Goal: Task Accomplishment & Management: Manage account settings

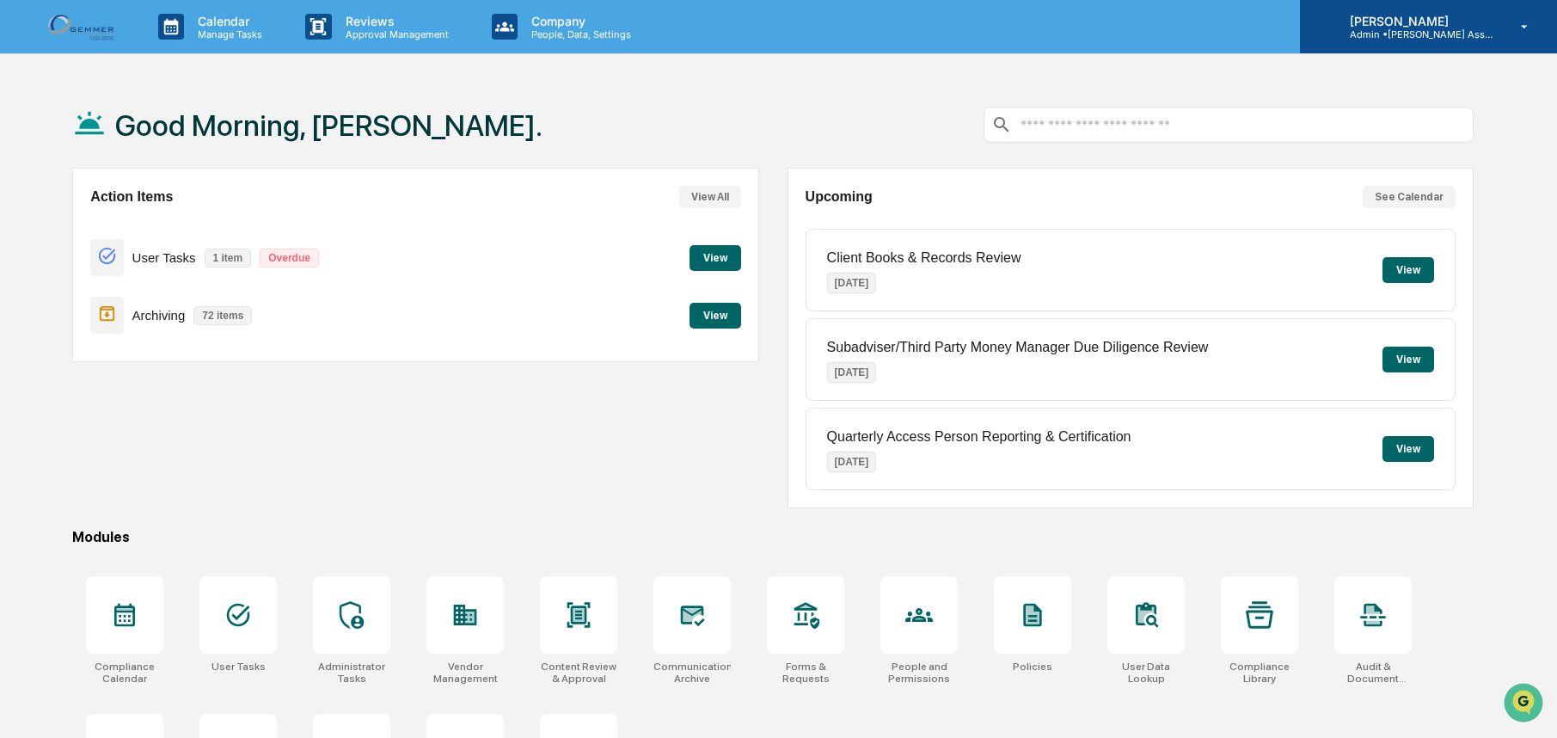
click at [1469, 29] on p "Admin • [PERSON_NAME] Asset Management" at bounding box center [1416, 34] width 160 height 12
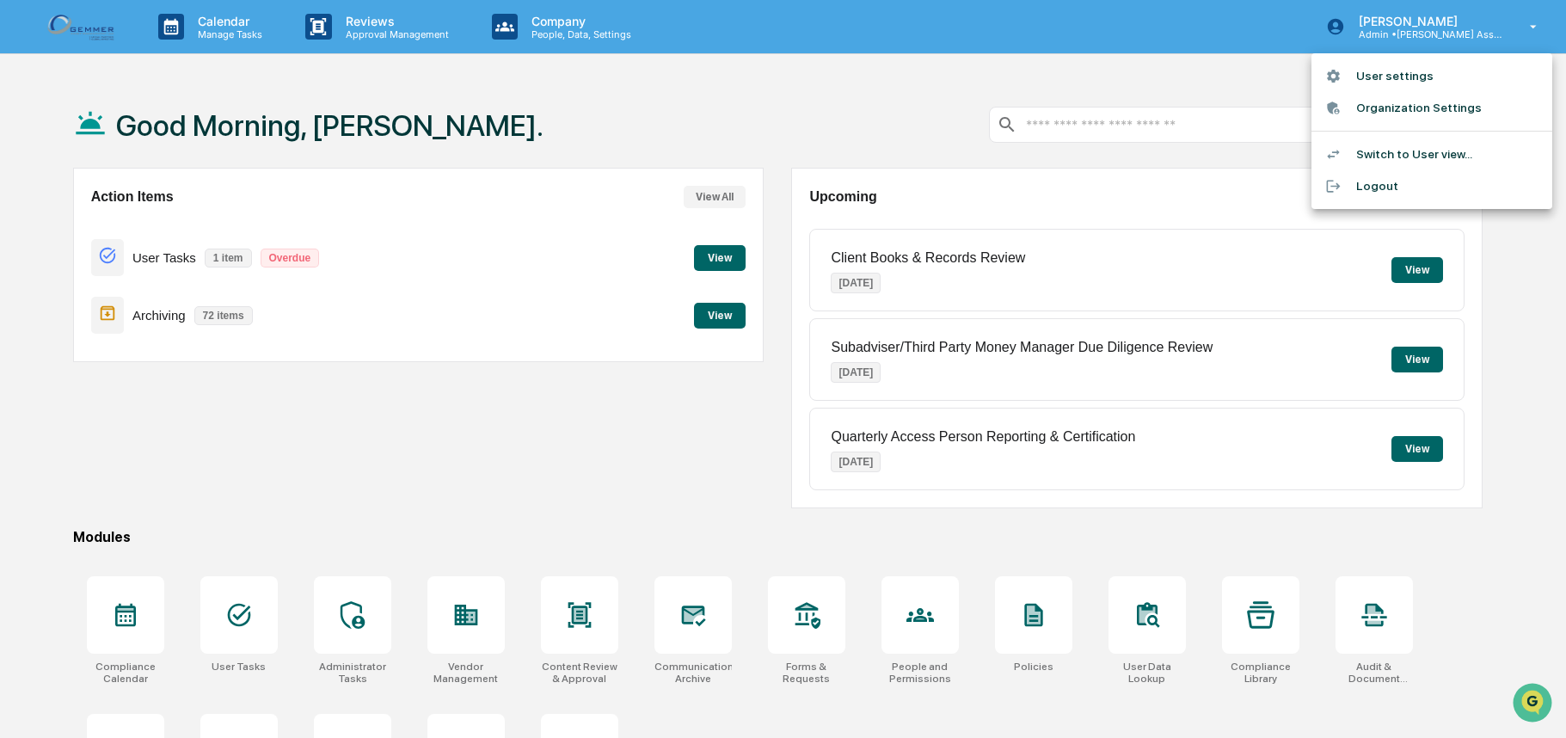
click at [1372, 77] on li "User settings" at bounding box center [1431, 76] width 241 height 32
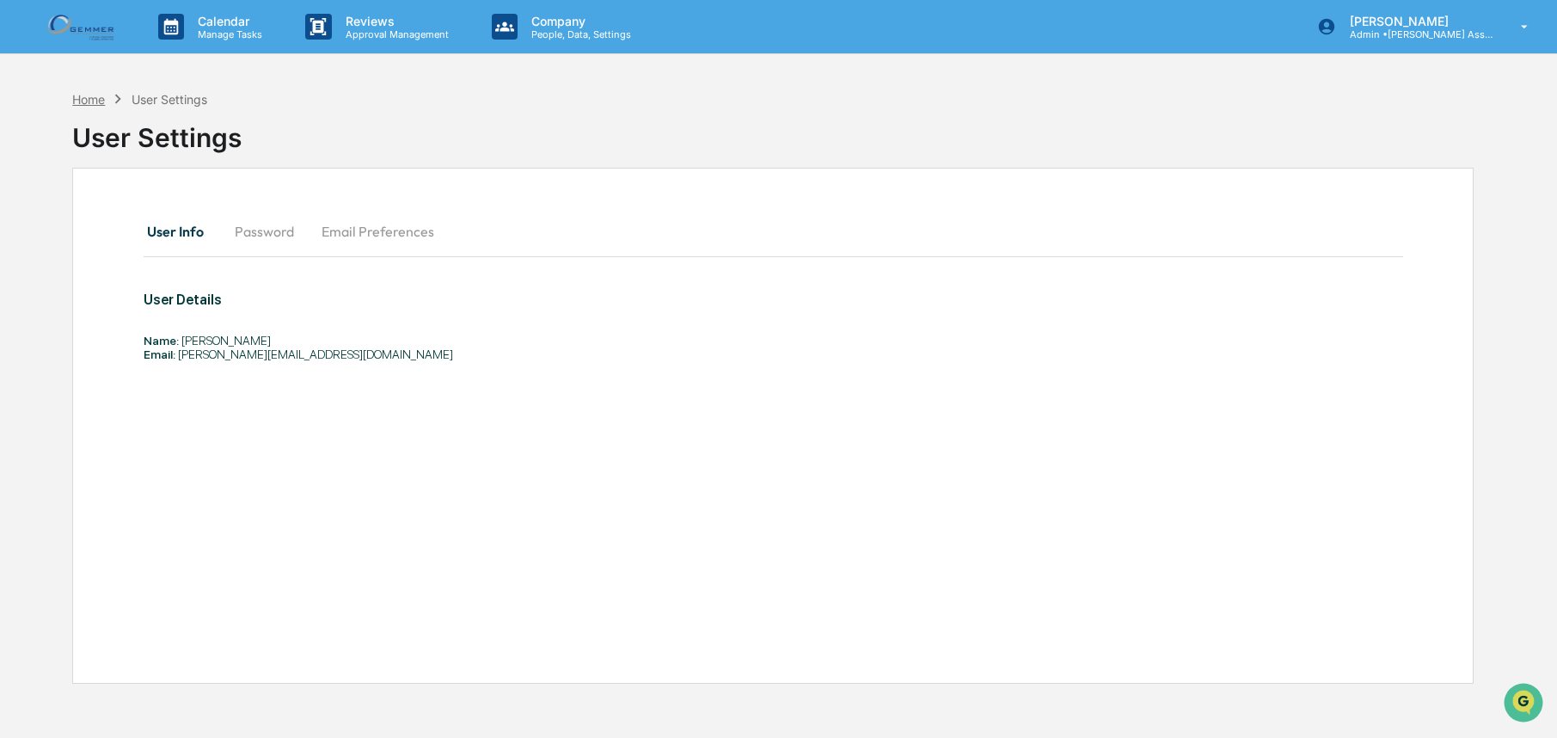
click at [101, 102] on div "Home" at bounding box center [88, 99] width 33 height 15
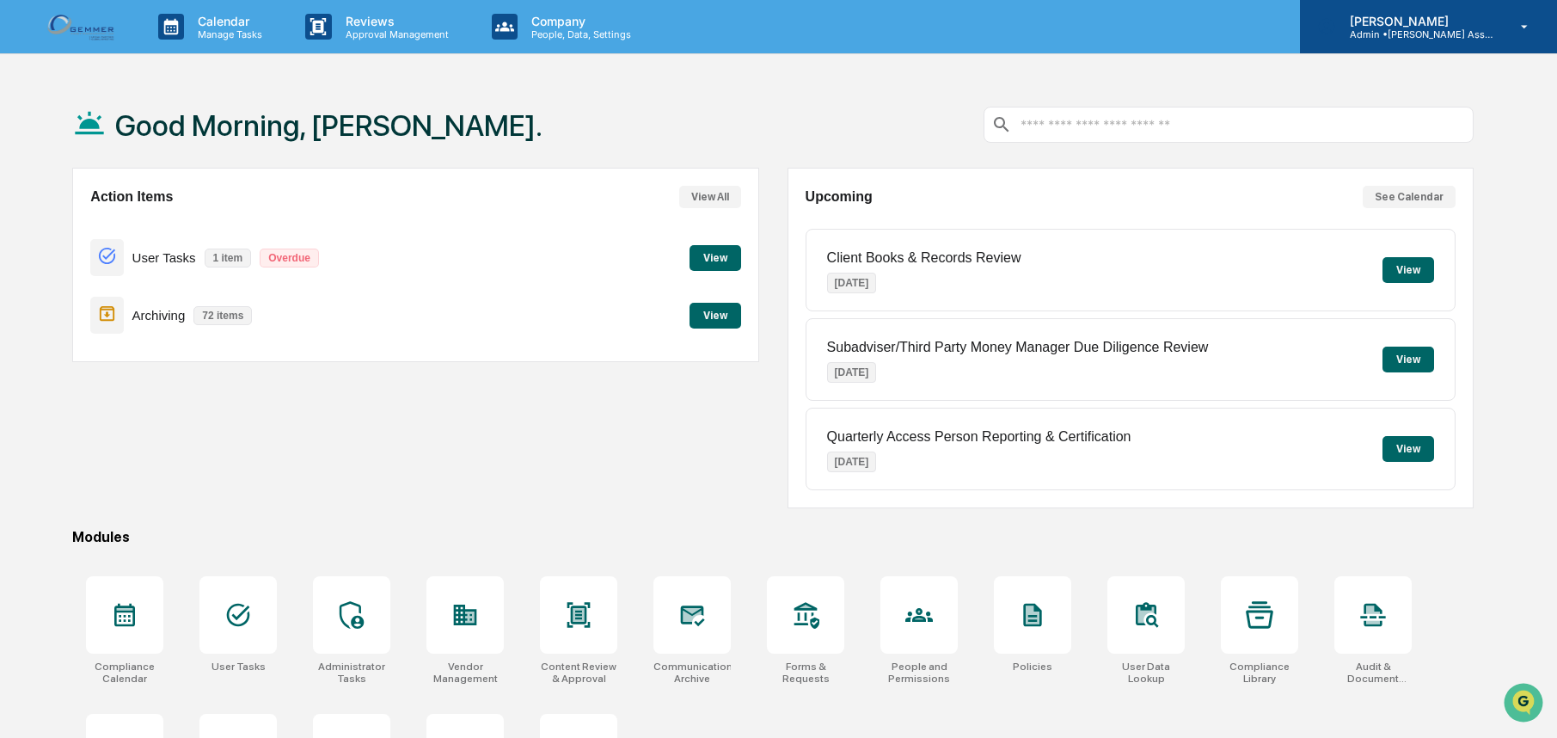
click at [1455, 36] on p "Admin • [PERSON_NAME] Asset Management" at bounding box center [1416, 34] width 160 height 12
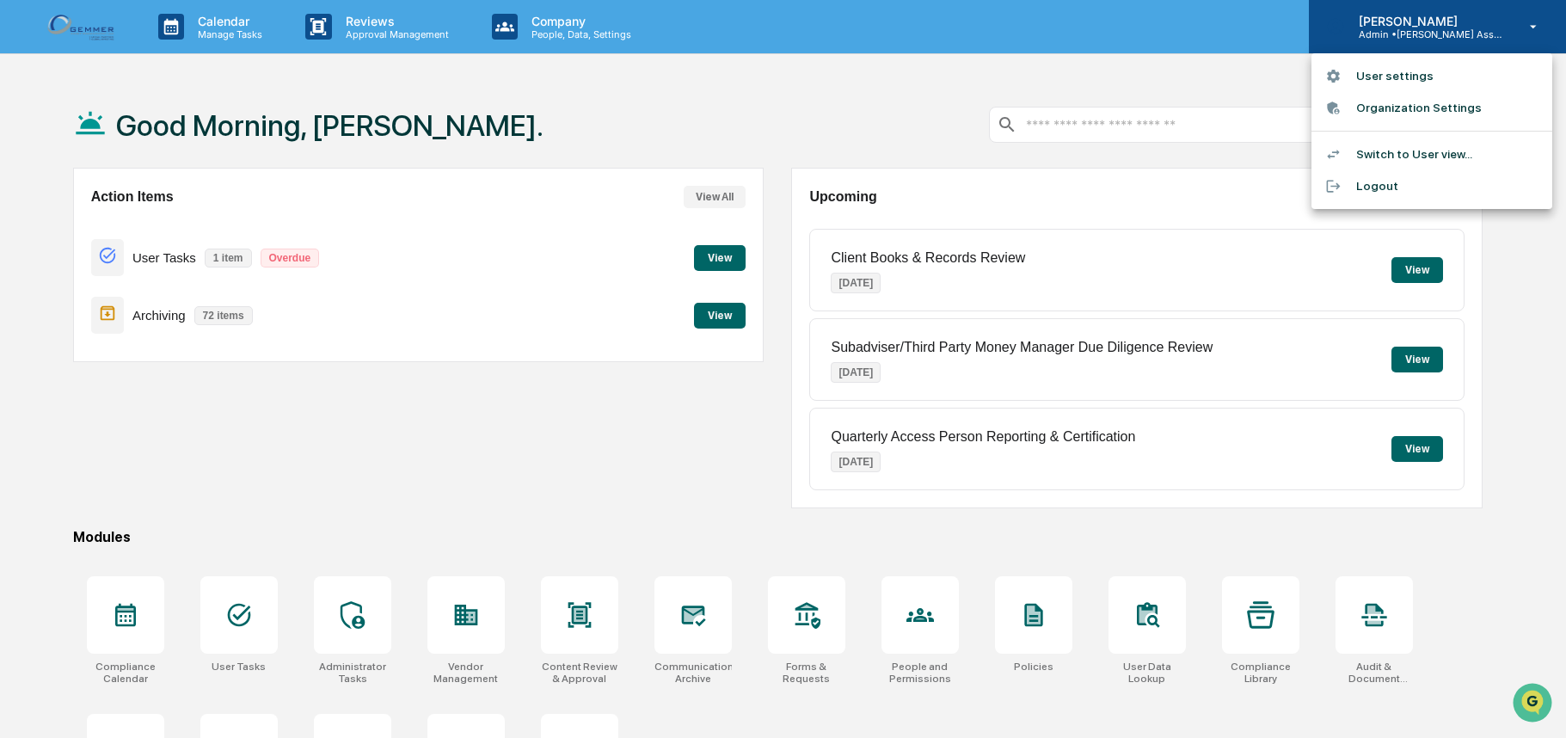
click at [1455, 36] on div at bounding box center [783, 369] width 1566 height 738
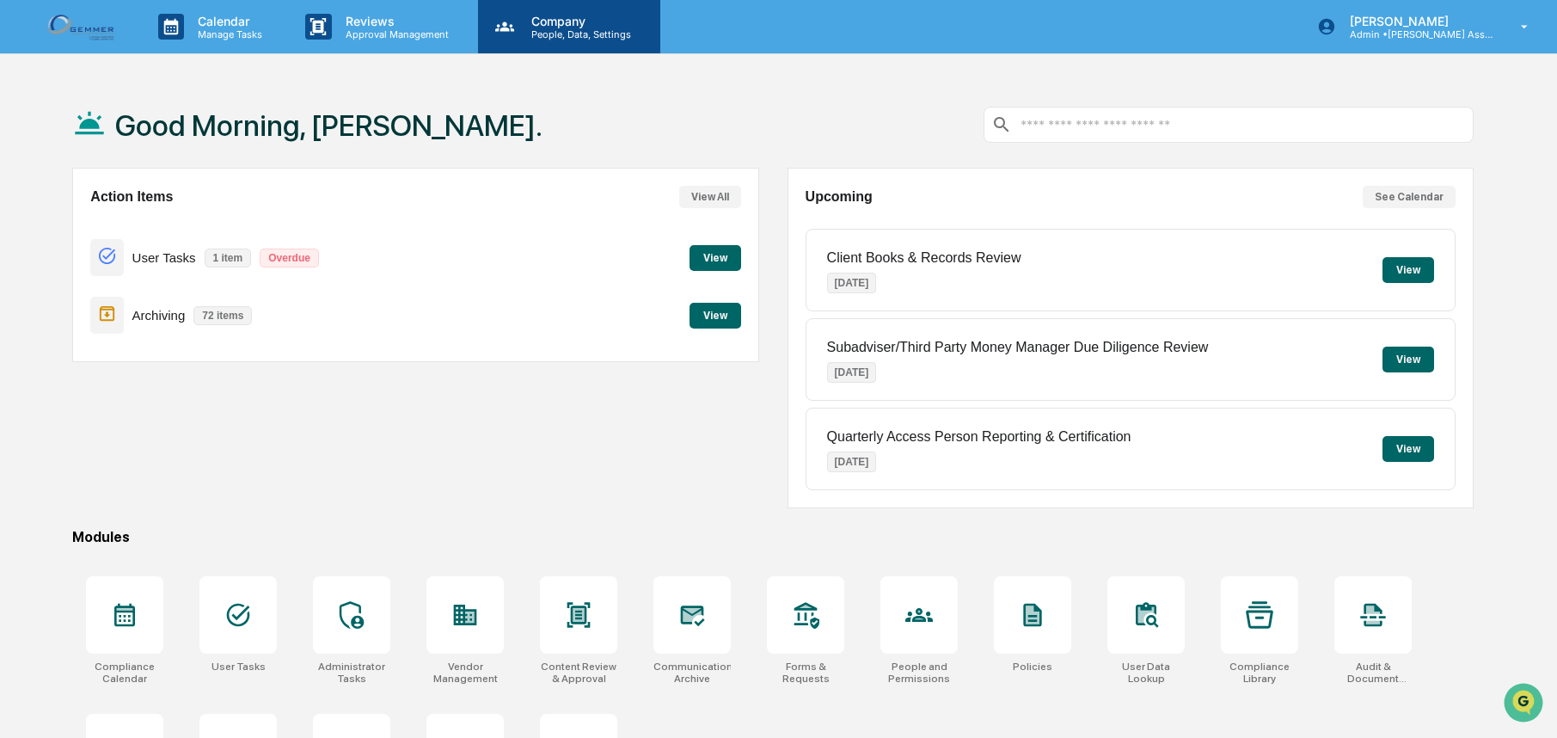
click at [550, 25] on p "Company" at bounding box center [579, 21] width 122 height 15
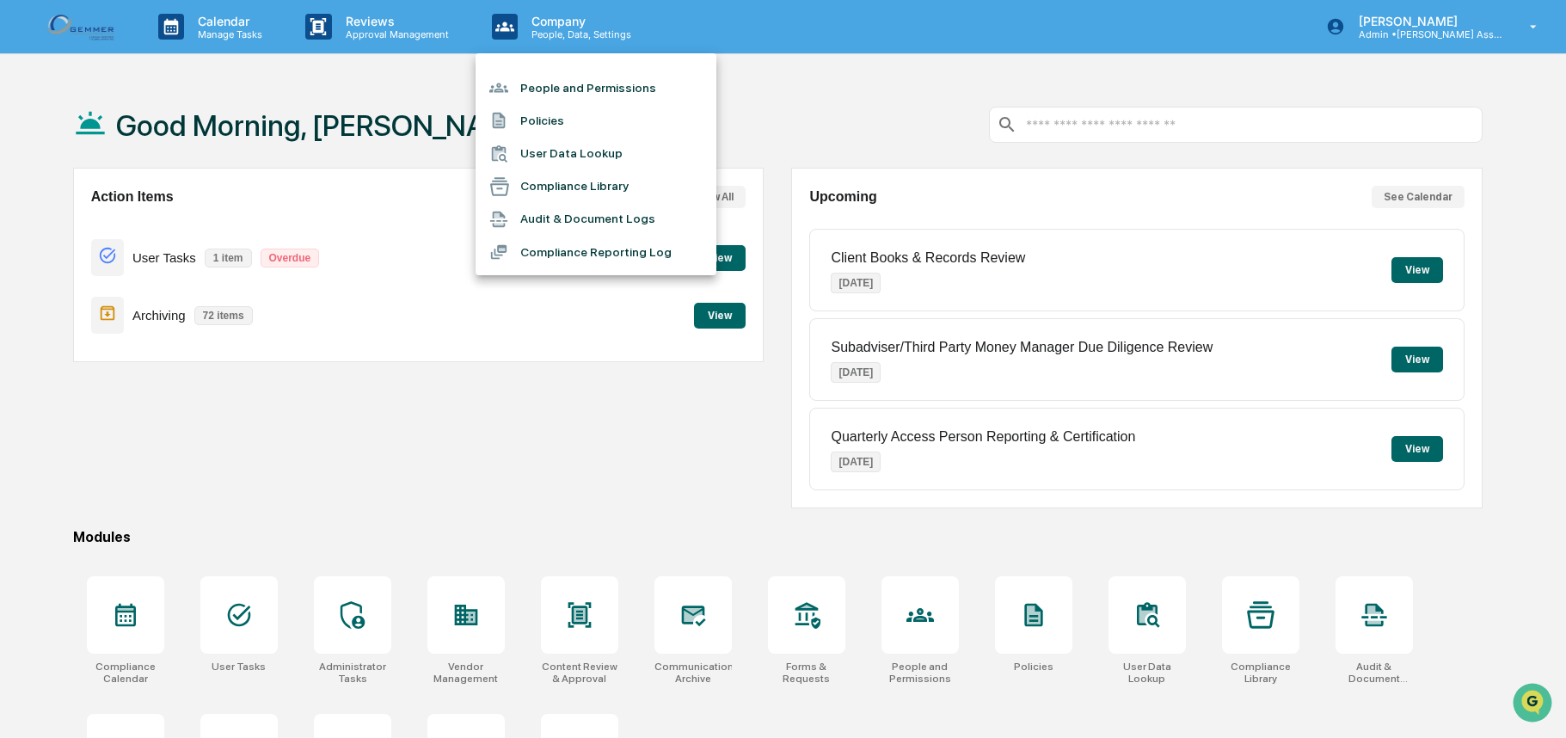
click at [561, 88] on li "People and Permissions" at bounding box center [595, 87] width 241 height 33
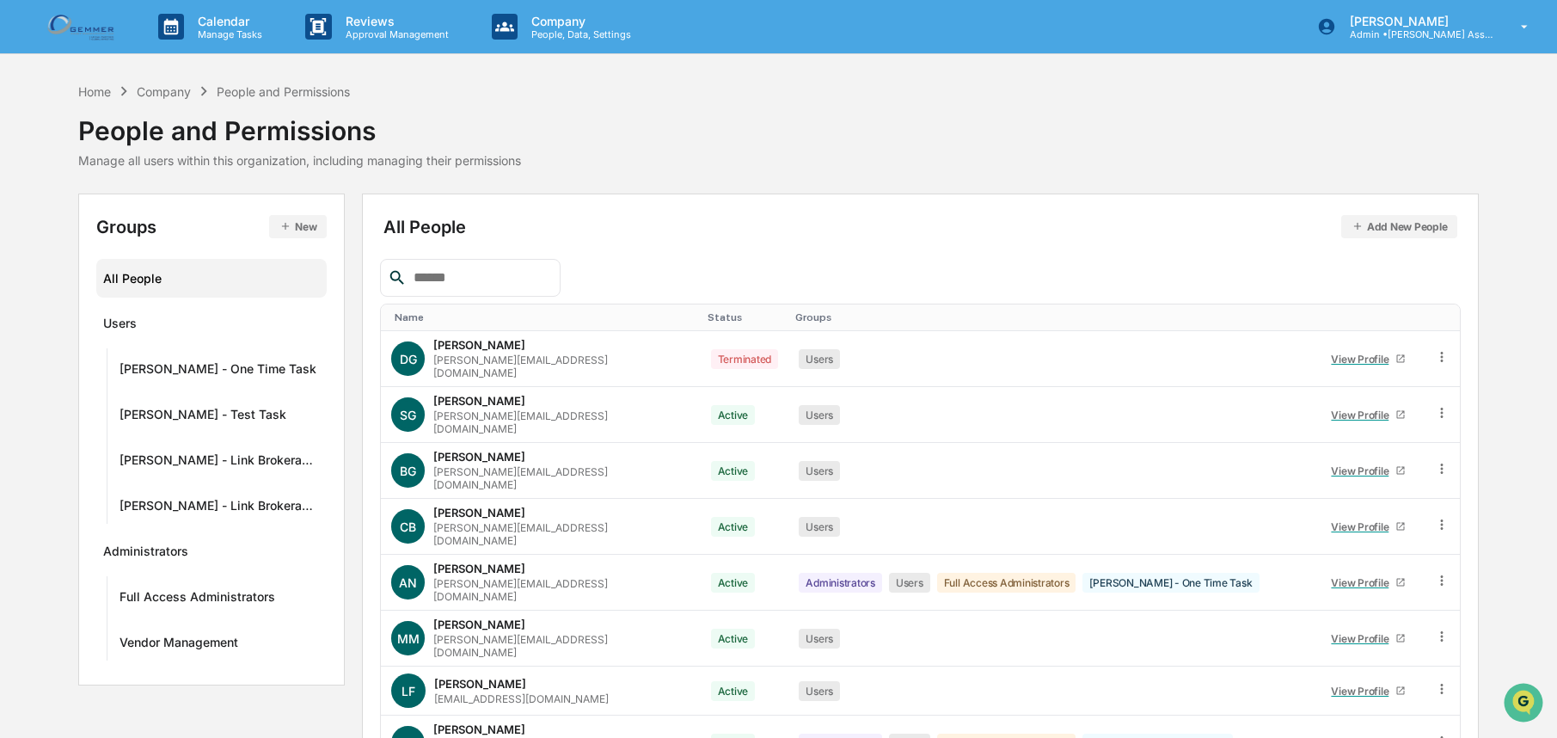
click at [1412, 230] on button "Add New People" at bounding box center [1399, 226] width 117 height 23
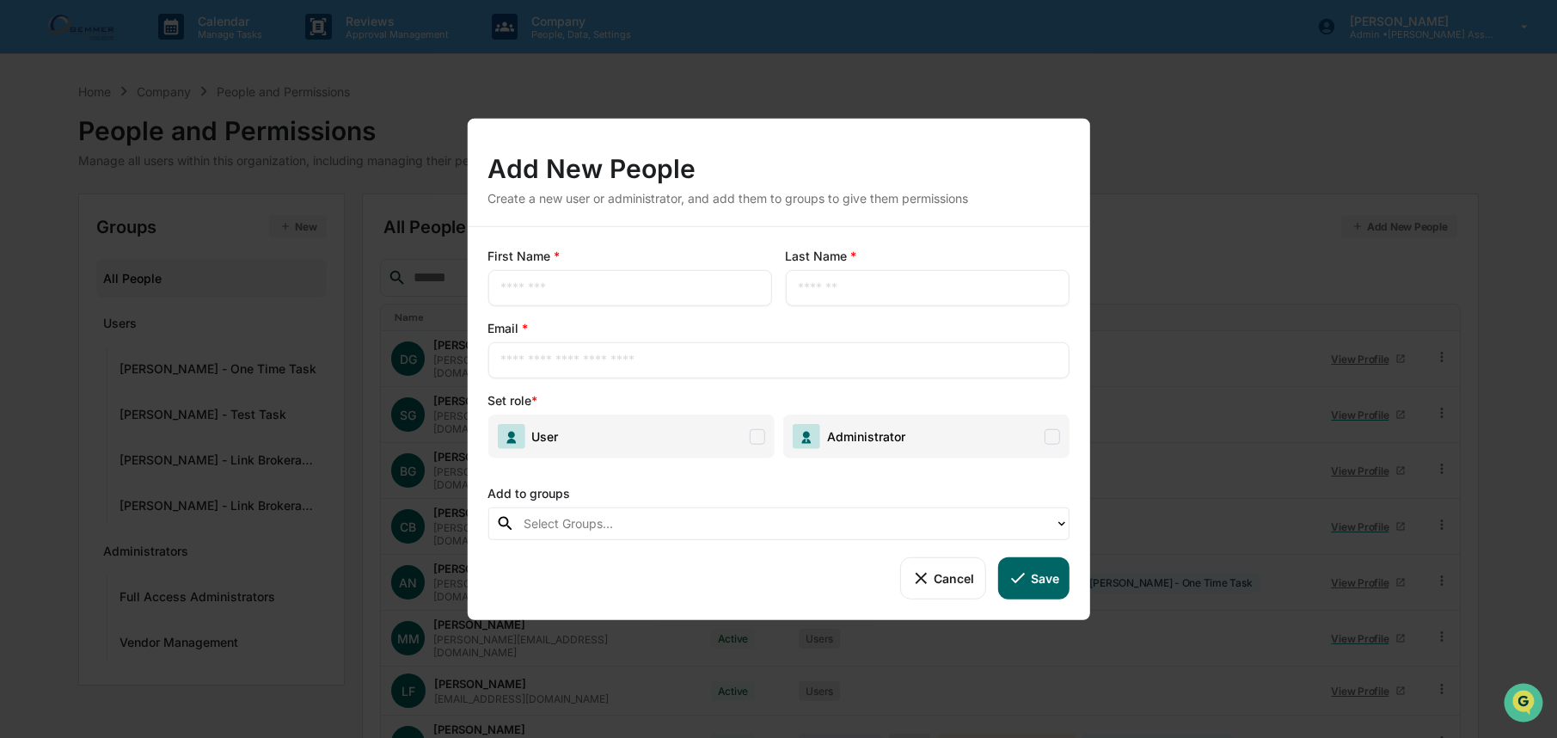
click at [638, 292] on input "text" at bounding box center [629, 287] width 258 height 17
type input "****"
type input "**********"
click at [754, 438] on span at bounding box center [757, 435] width 15 height 15
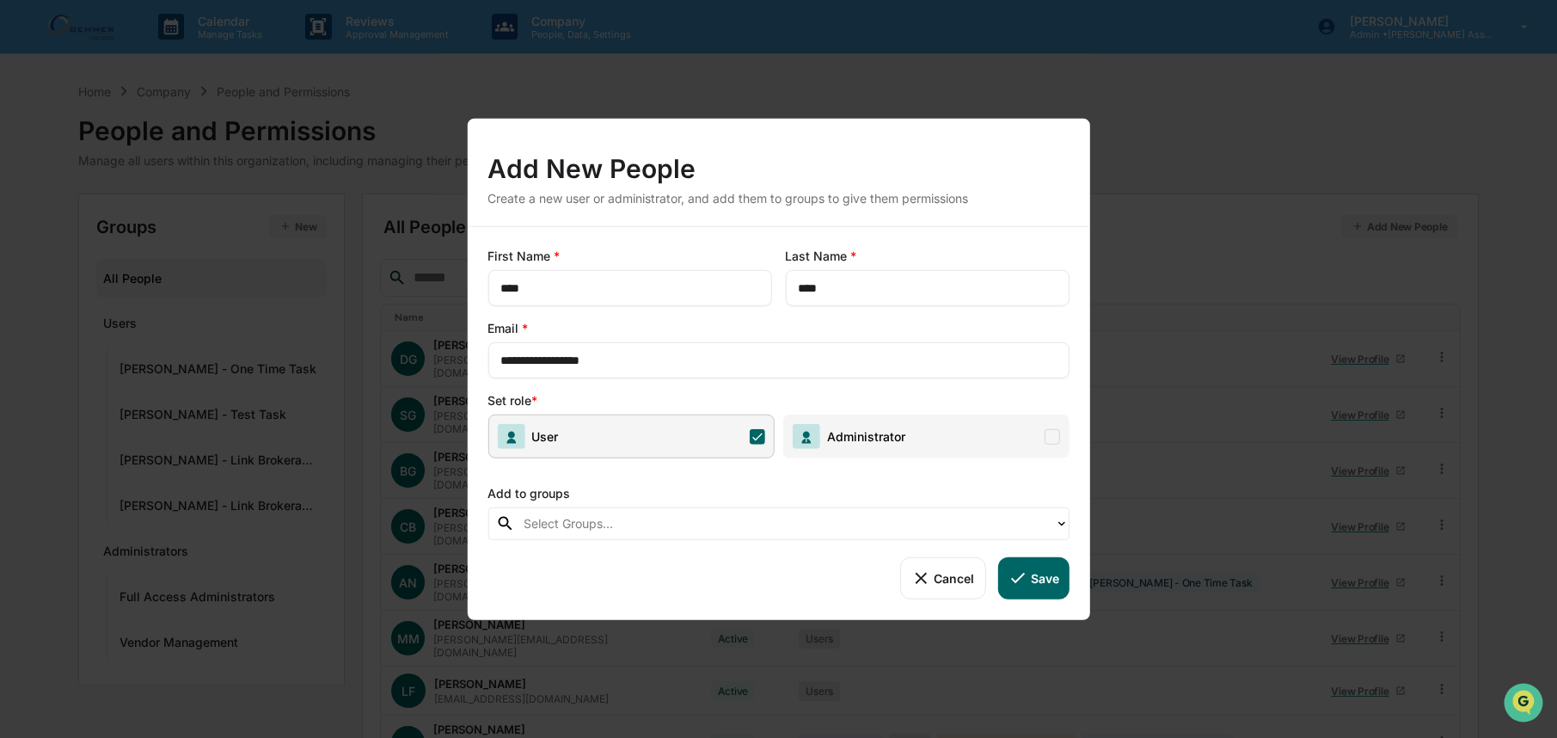
click at [1033, 580] on button "Save" at bounding box center [1032, 577] width 71 height 41
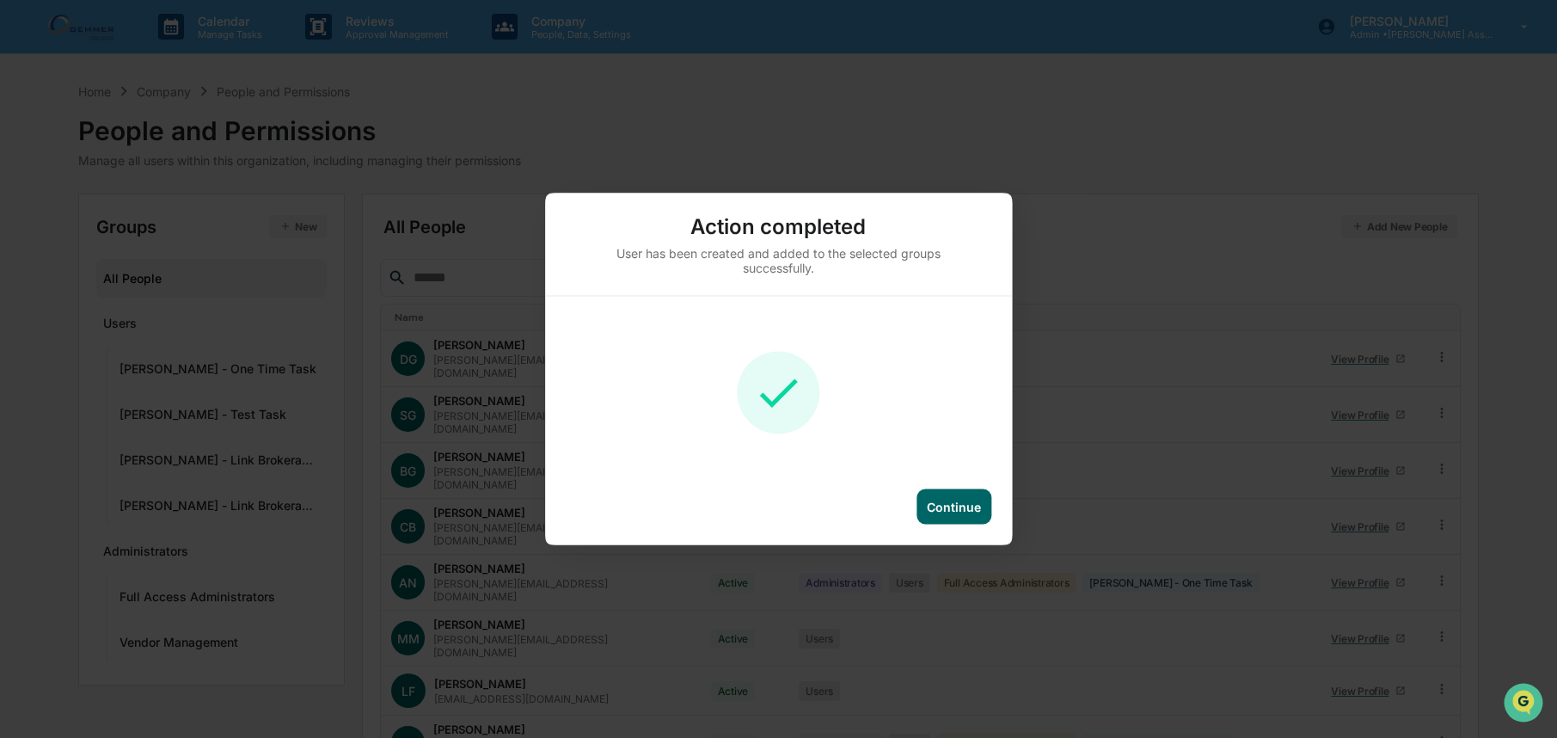
click at [941, 500] on div "Continue" at bounding box center [954, 507] width 54 height 15
